Goal: Communication & Community: Ask a question

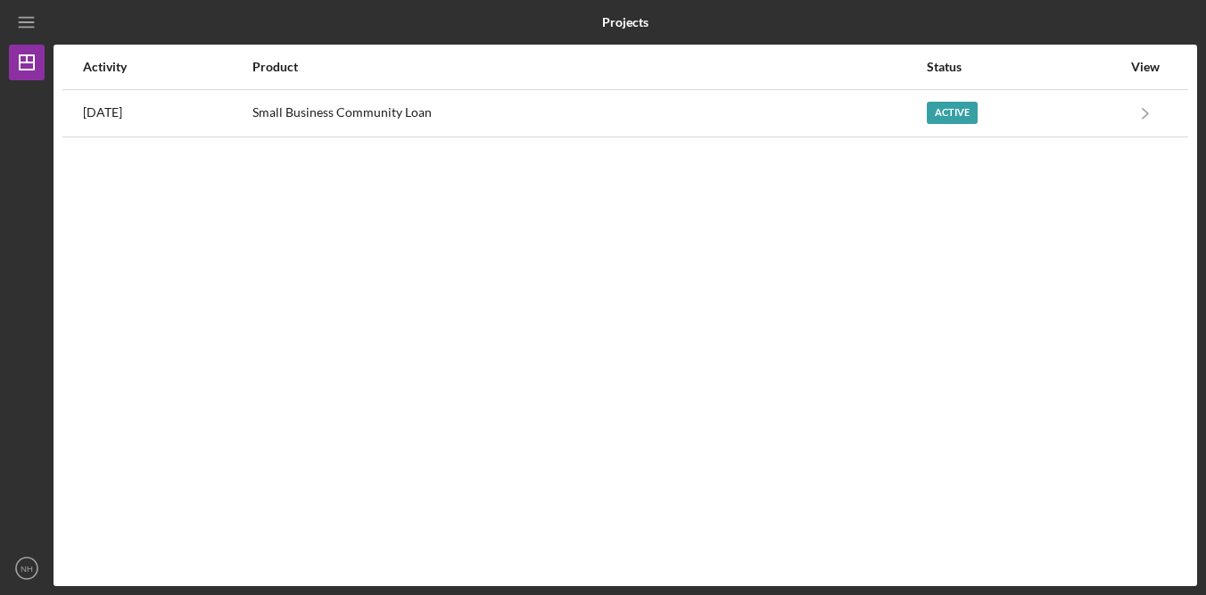
click at [721, 235] on div "Activity Product Status View 4 days ago Small Business Community Loan Active Ic…" at bounding box center [625, 315] width 1143 height 541
click at [725, 232] on div "Activity Product Status View 4 days ago Small Business Community Loan Active Ic…" at bounding box center [625, 315] width 1143 height 541
click at [881, 65] on div "Product" at bounding box center [588, 67] width 672 height 14
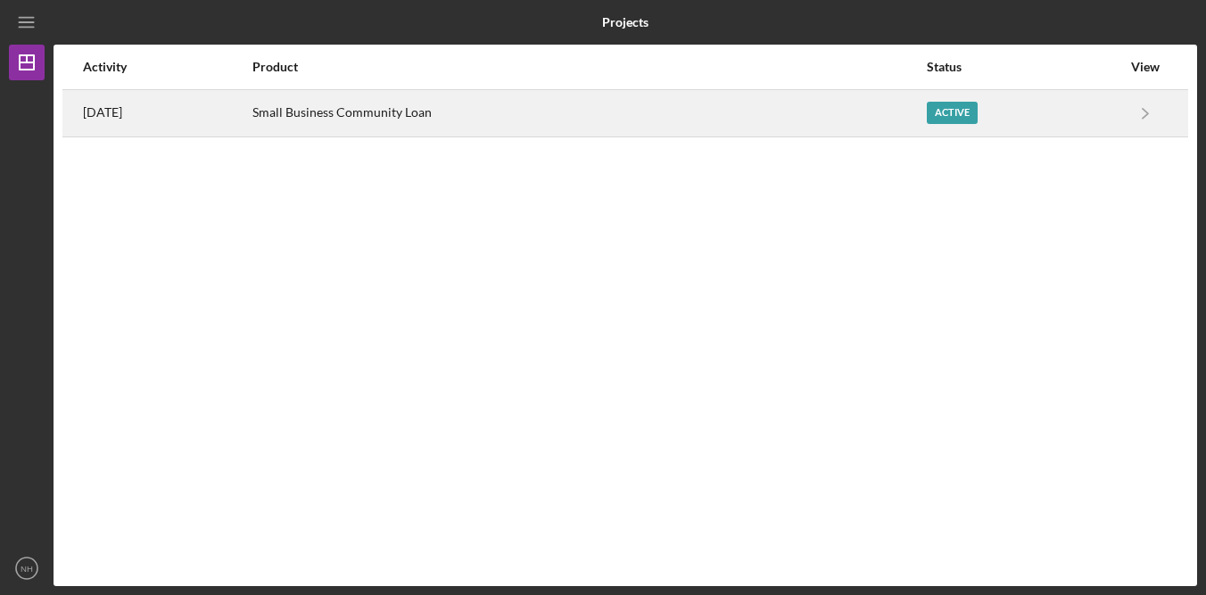
click at [787, 126] on div "Small Business Community Loan" at bounding box center [588, 113] width 672 height 45
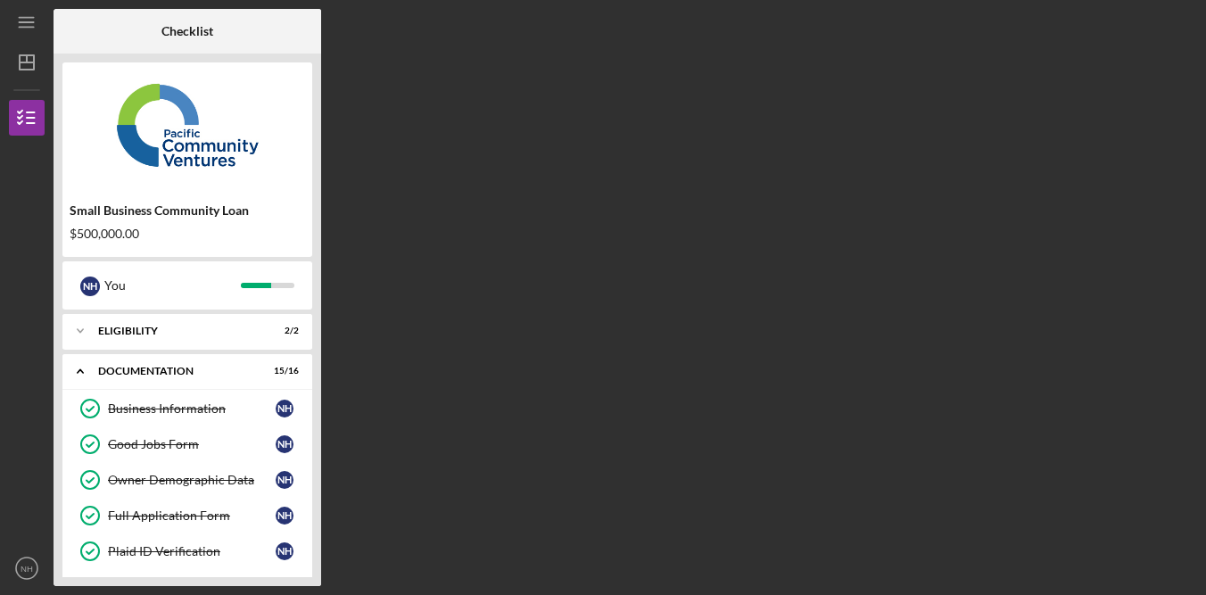
drag, startPoint x: 525, startPoint y: 401, endPoint x: 368, endPoint y: 449, distance: 163.9
click at [525, 401] on div "Checklist Small Business Community Loan $500,000.00 N H You Icon/Expander Eligi…" at bounding box center [625, 297] width 1143 height 577
drag, startPoint x: 34, startPoint y: 561, endPoint x: 55, endPoint y: 557, distance: 21.9
click at [35, 562] on circle "button" at bounding box center [26, 567] width 21 height 21
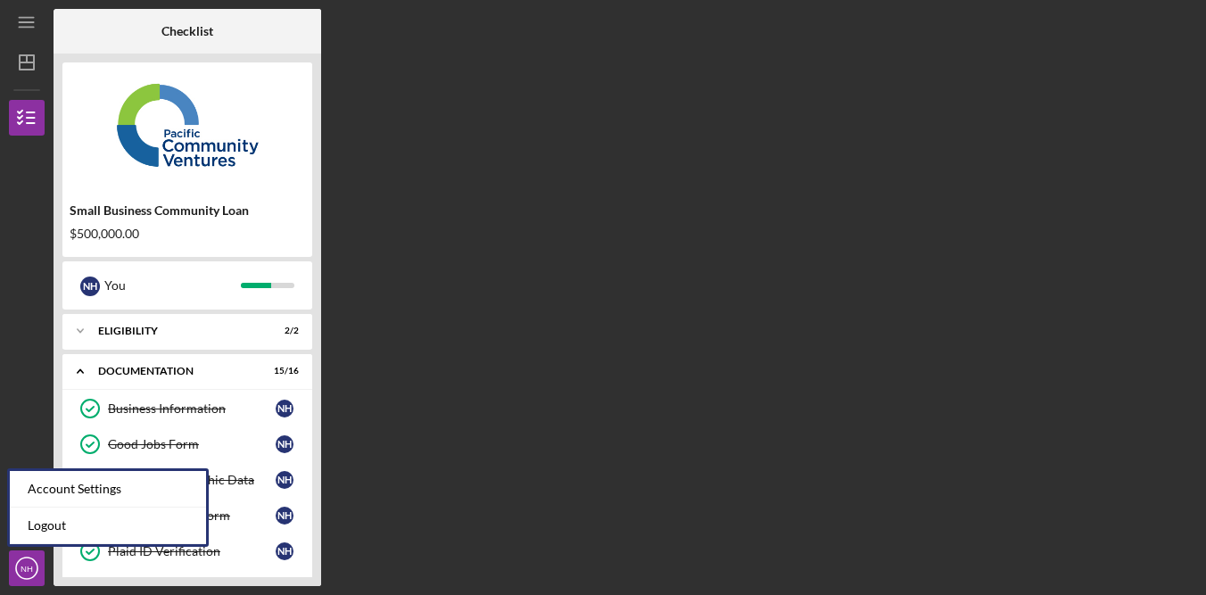
click at [689, 368] on div "Checklist Small Business Community Loan $500,000.00 N H You Icon/Expander Eligi…" at bounding box center [625, 297] width 1143 height 577
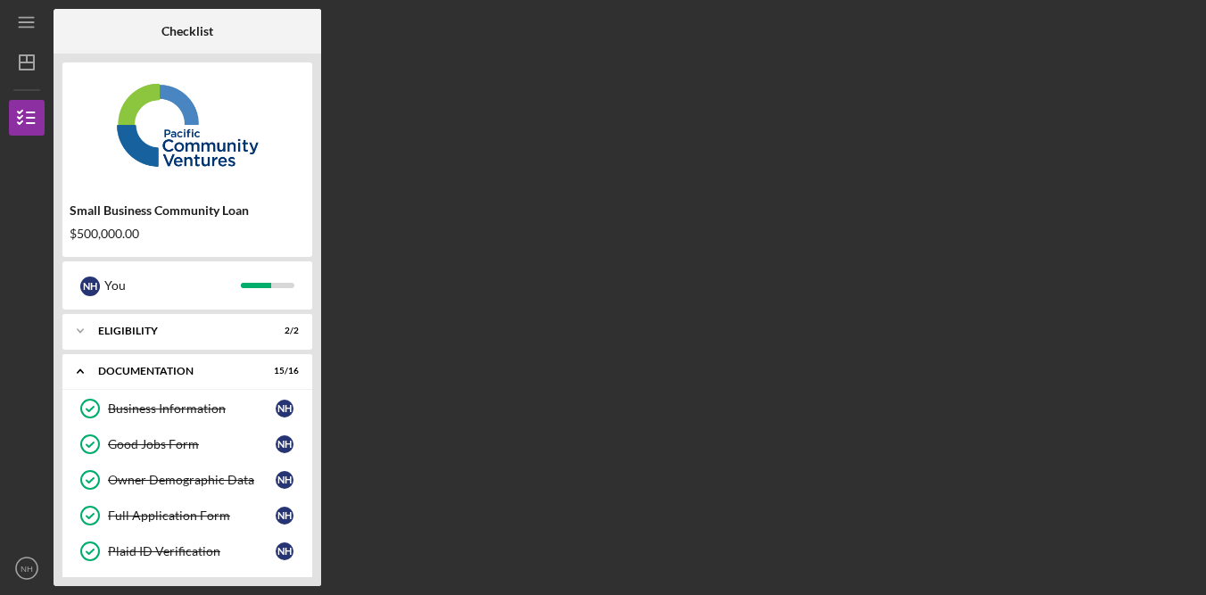
click at [407, 136] on div "Checklist Small Business Community Loan $500,000.00 N H You Icon/Expander Eligi…" at bounding box center [625, 297] width 1143 height 577
click at [457, 83] on div "Checklist Small Business Community Loan $500,000.00 N H You Icon/Expander Eligi…" at bounding box center [625, 297] width 1143 height 577
click at [957, 100] on div "Checklist Small Business Community Loan $500,000.00 N H You Icon/Expander Eligi…" at bounding box center [625, 297] width 1143 height 577
click at [563, 160] on div "Checklist Small Business Community Loan $500,000.00 N H You Icon/Expander Eligi…" at bounding box center [625, 297] width 1143 height 577
click at [562, 159] on div "Checklist Small Business Community Loan $500,000.00 N H You Icon/Expander Eligi…" at bounding box center [625, 297] width 1143 height 577
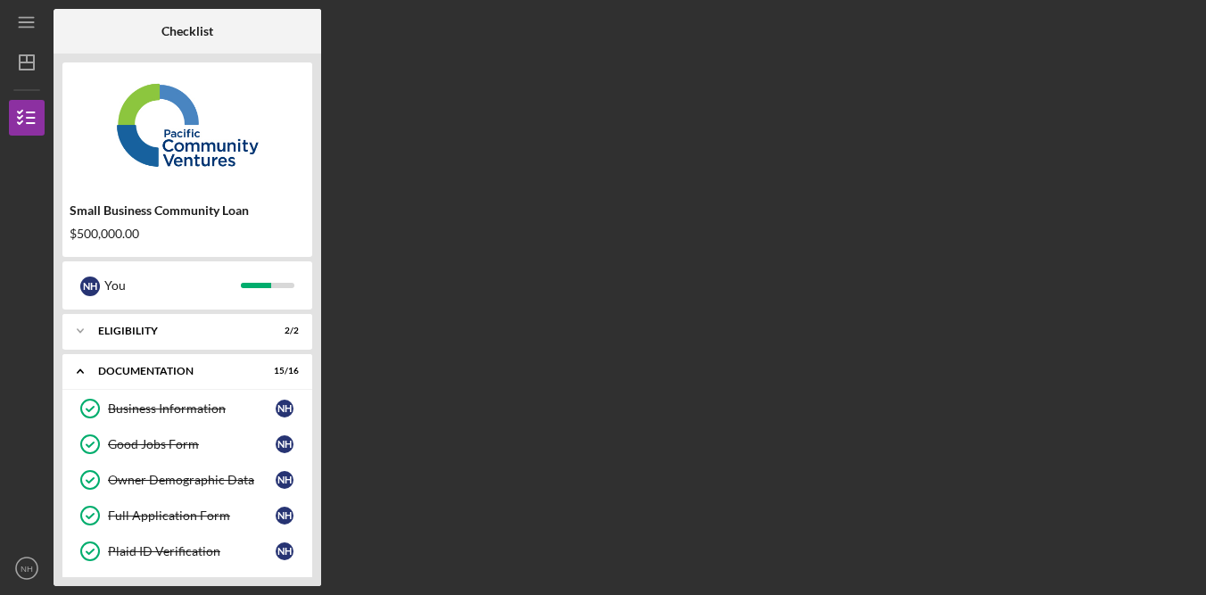
click at [494, 147] on div "Checklist Small Business Community Loan $500,000.00 N H You Icon/Expander Eligi…" at bounding box center [625, 297] width 1143 height 577
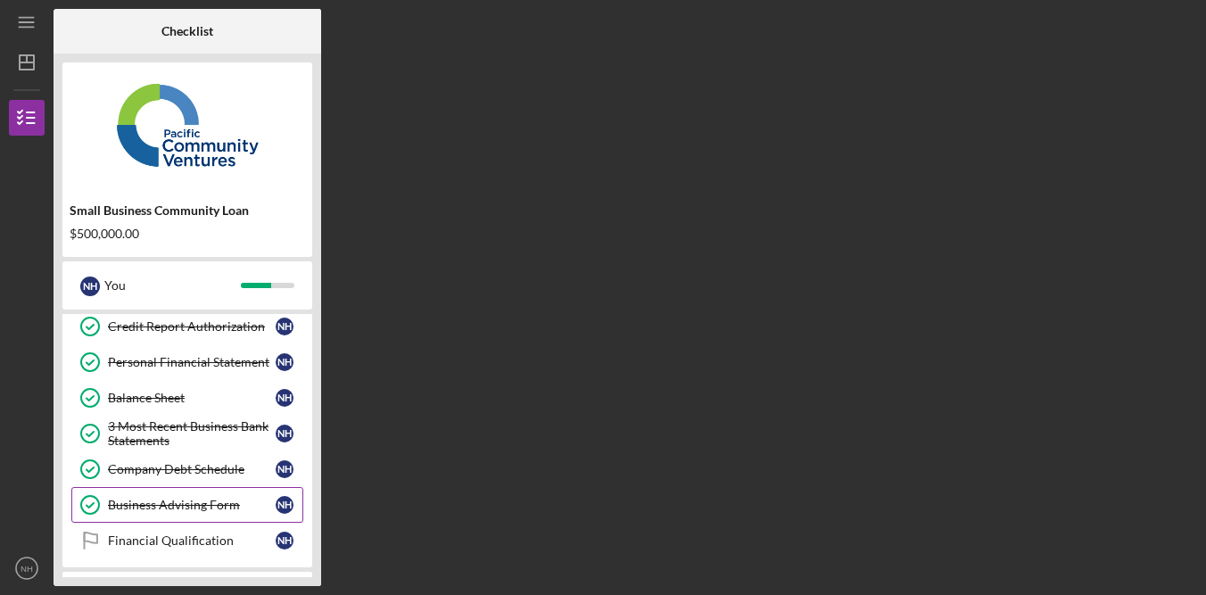
scroll to position [483, 0]
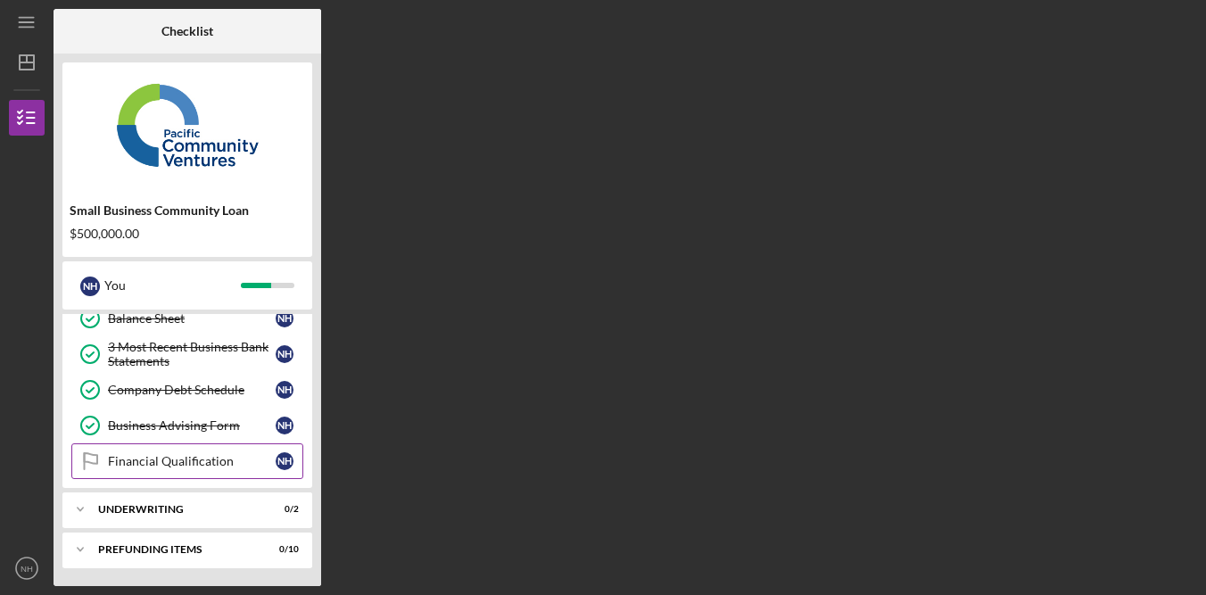
click at [194, 459] on div "Financial Qualification" at bounding box center [192, 461] width 168 height 14
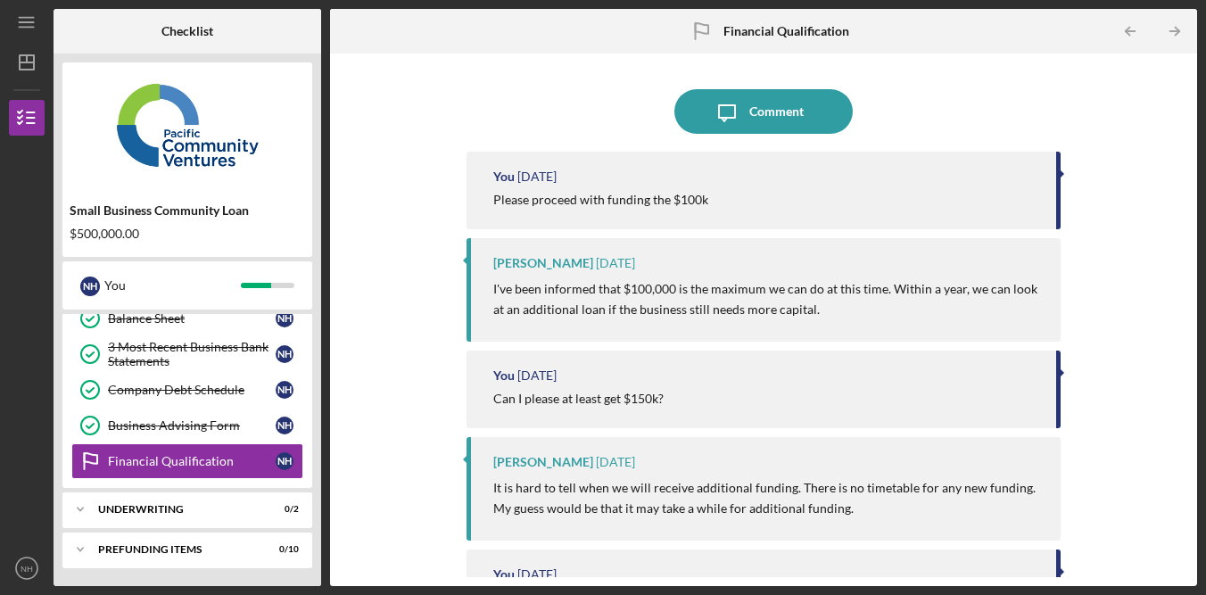
click at [1142, 220] on div "Icon/Message Comment You 4 days ago Please proceed with funding the $100k Alber…" at bounding box center [763, 319] width 849 height 515
click at [1142, 222] on div "Icon/Message Comment You 4 days ago Please proceed with funding the $100k Alber…" at bounding box center [763, 319] width 849 height 515
click at [1142, 225] on div "Icon/Message Comment You 4 days ago Please proceed with funding the $100k Alber…" at bounding box center [763, 319] width 849 height 515
click at [251, 512] on div "Underwriting" at bounding box center [194, 509] width 192 height 11
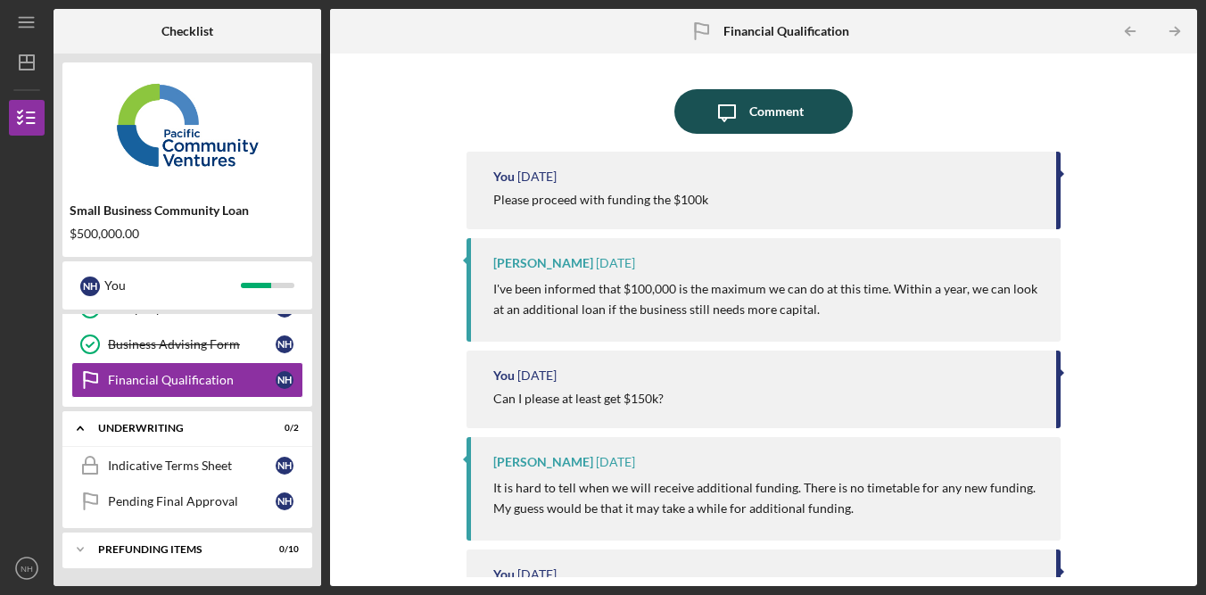
click at [792, 114] on div "Comment" at bounding box center [776, 111] width 54 height 45
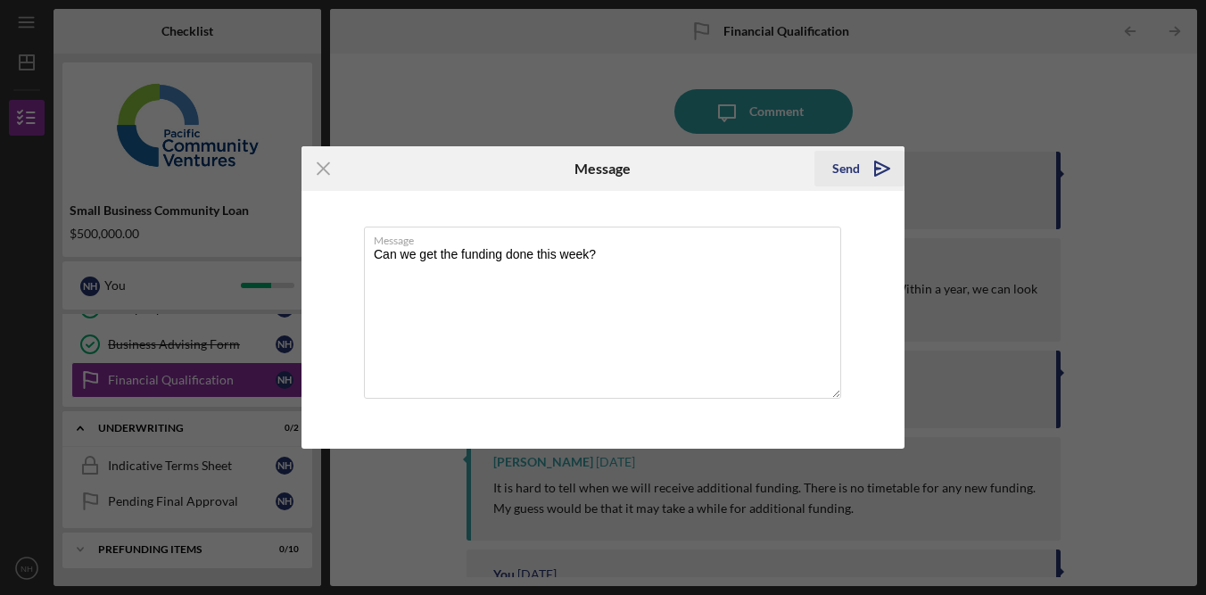
type textarea "Can we get the funding done this week?"
click at [845, 169] on div "Send" at bounding box center [846, 169] width 28 height 36
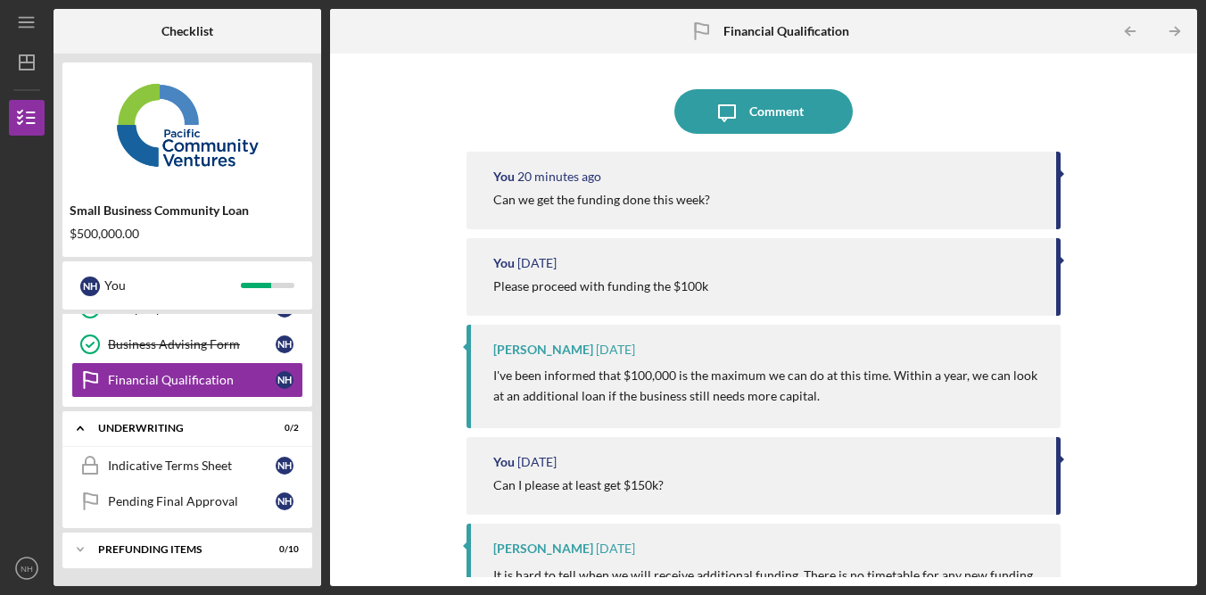
click at [1011, 103] on div "Icon/Message Comment" at bounding box center [763, 111] width 594 height 45
click at [1129, 154] on div "Icon/Message Comment You 31 minutes ago Can we get the funding done this week? …" at bounding box center [763, 319] width 849 height 515
click at [1131, 153] on div "Icon/Message Comment You 31 minutes ago Can we get the funding done this week? …" at bounding box center [763, 319] width 849 height 515
click at [462, 82] on div "Icon/Message Comment You 31 minutes ago Can we get the funding done this week? …" at bounding box center [763, 319] width 849 height 515
click at [460, 84] on div "Icon/Message Comment You 31 minutes ago Can we get the funding done this week? …" at bounding box center [763, 319] width 849 height 515
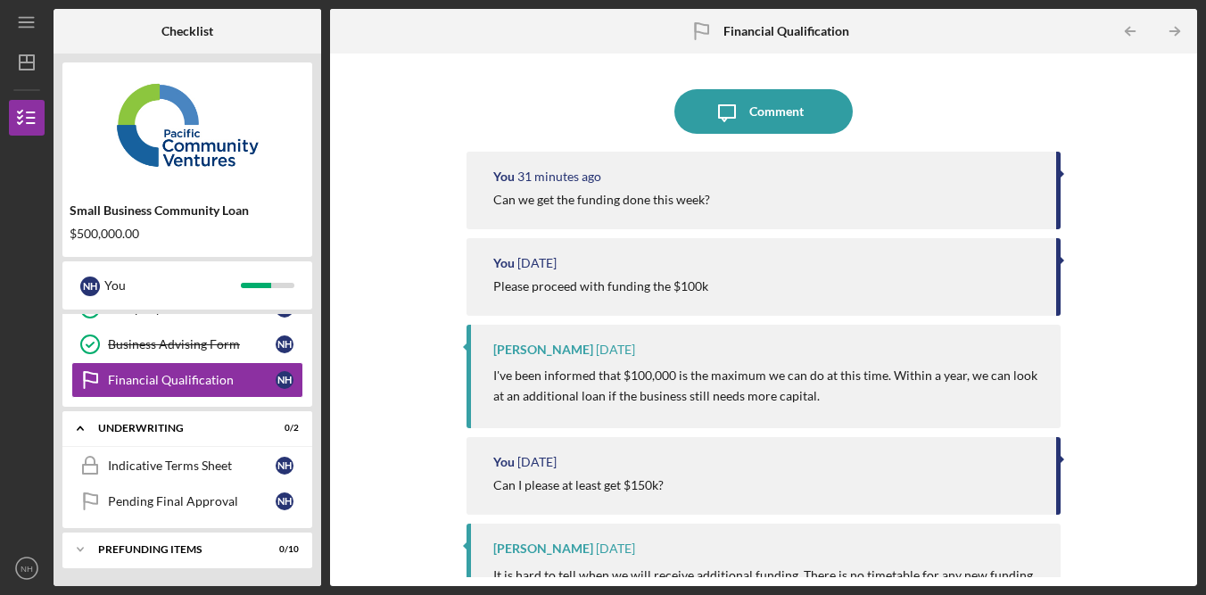
click at [461, 85] on div "Icon/Message Comment You 31 minutes ago Can we get the funding done this week? …" at bounding box center [763, 319] width 849 height 515
click at [555, 103] on div "Icon/Message Comment" at bounding box center [763, 111] width 594 height 45
click at [1129, 115] on div "Icon/Message Comment You 31 minutes ago Can we get the funding done this week? …" at bounding box center [763, 319] width 849 height 515
click at [1131, 115] on div "Icon/Message Comment You 31 minutes ago Can we get the funding done this week? …" at bounding box center [763, 319] width 849 height 515
drag, startPoint x: 1154, startPoint y: 370, endPoint x: 1154, endPoint y: 332, distance: 38.4
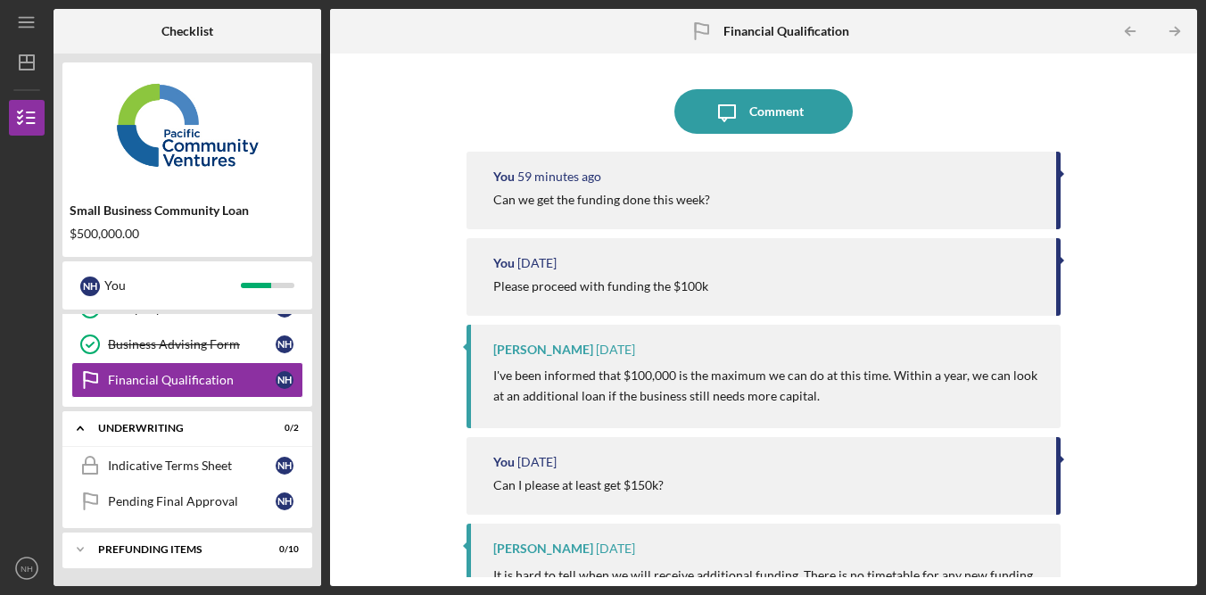
click at [1154, 372] on div "Icon/Message Comment You 59 minutes ago Can we get the funding done this week? …" at bounding box center [763, 319] width 849 height 515
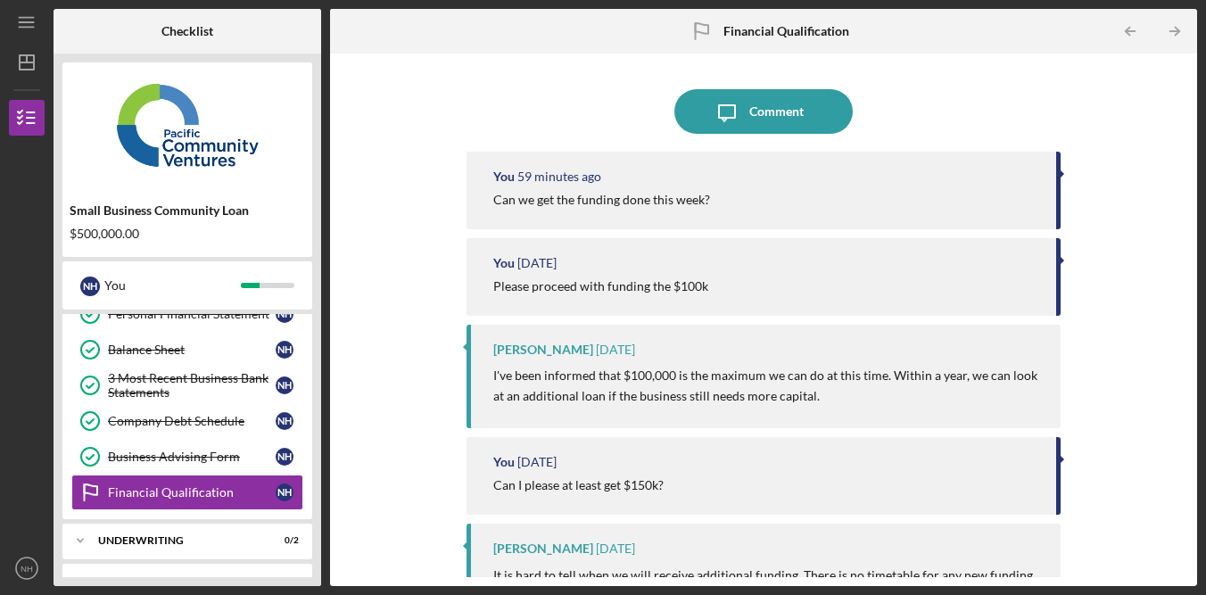
scroll to position [452, 0]
click at [1091, 154] on div "Icon/Message Comment You 1 hour ago Can we get the funding done this week? You …" at bounding box center [763, 319] width 849 height 515
click at [1135, 226] on div "Icon/Message Comment You 1 hour ago Can we get the funding done this week? You …" at bounding box center [763, 319] width 849 height 515
click at [1145, 169] on div "Icon/Message Comment You 1 hour ago Can we get the funding done this week? You …" at bounding box center [763, 319] width 849 height 515
click at [1142, 356] on div "Icon/Message Comment You 1 hour ago Can we get the funding done this week? You …" at bounding box center [763, 319] width 849 height 515
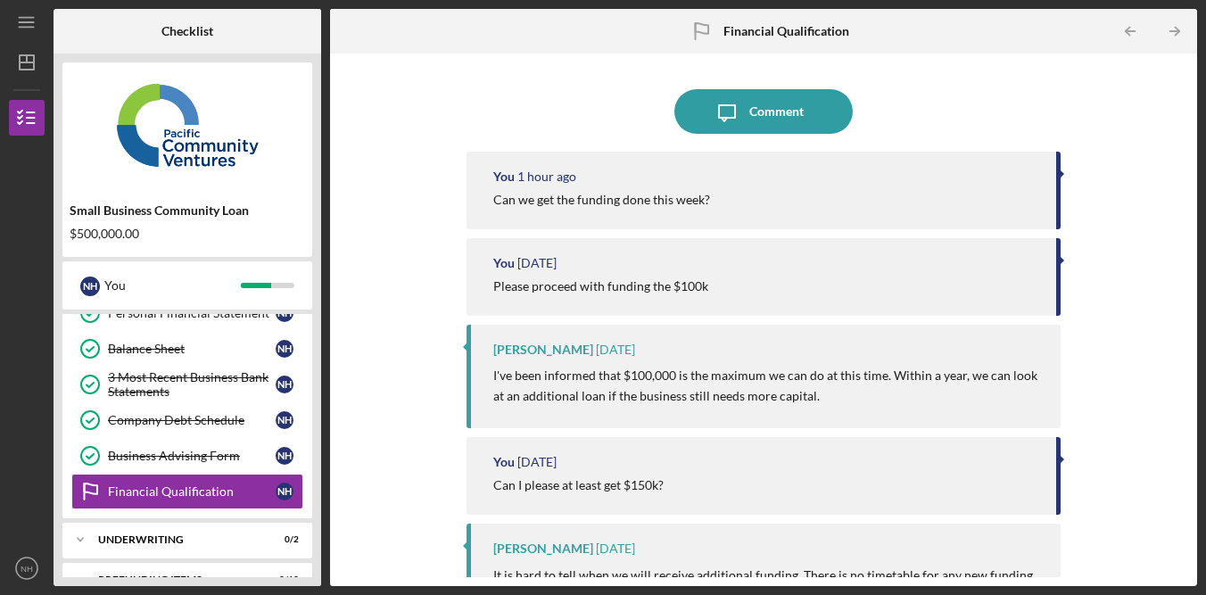
drag, startPoint x: 1098, startPoint y: 140, endPoint x: 935, endPoint y: 5, distance: 211.6
click at [1099, 140] on div "Icon/Message Comment You 1 hour ago Can we get the funding done this week? You …" at bounding box center [763, 319] width 849 height 515
